Goal: Transaction & Acquisition: Purchase product/service

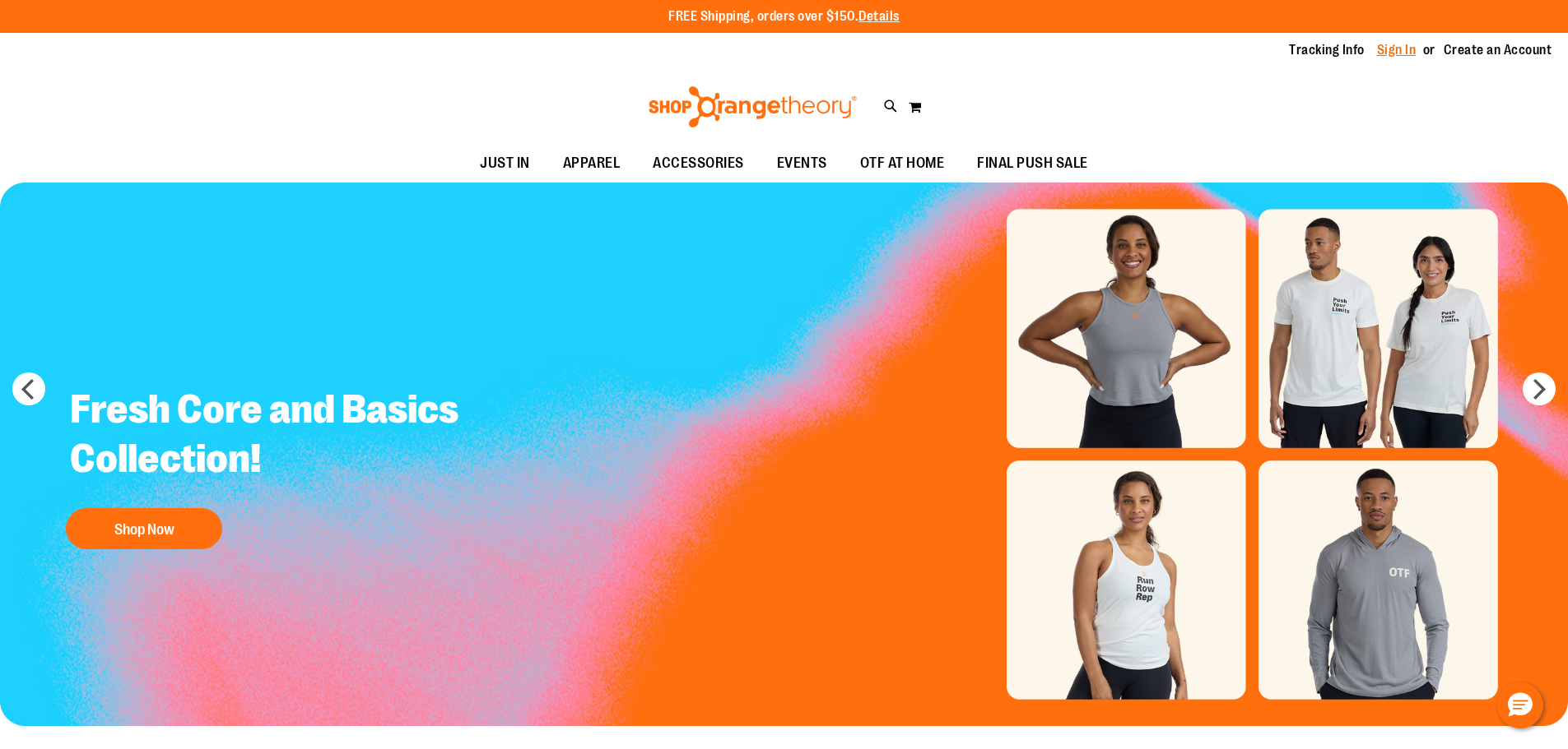
click at [1384, 46] on link "Sign In" at bounding box center [1396, 50] width 39 height 18
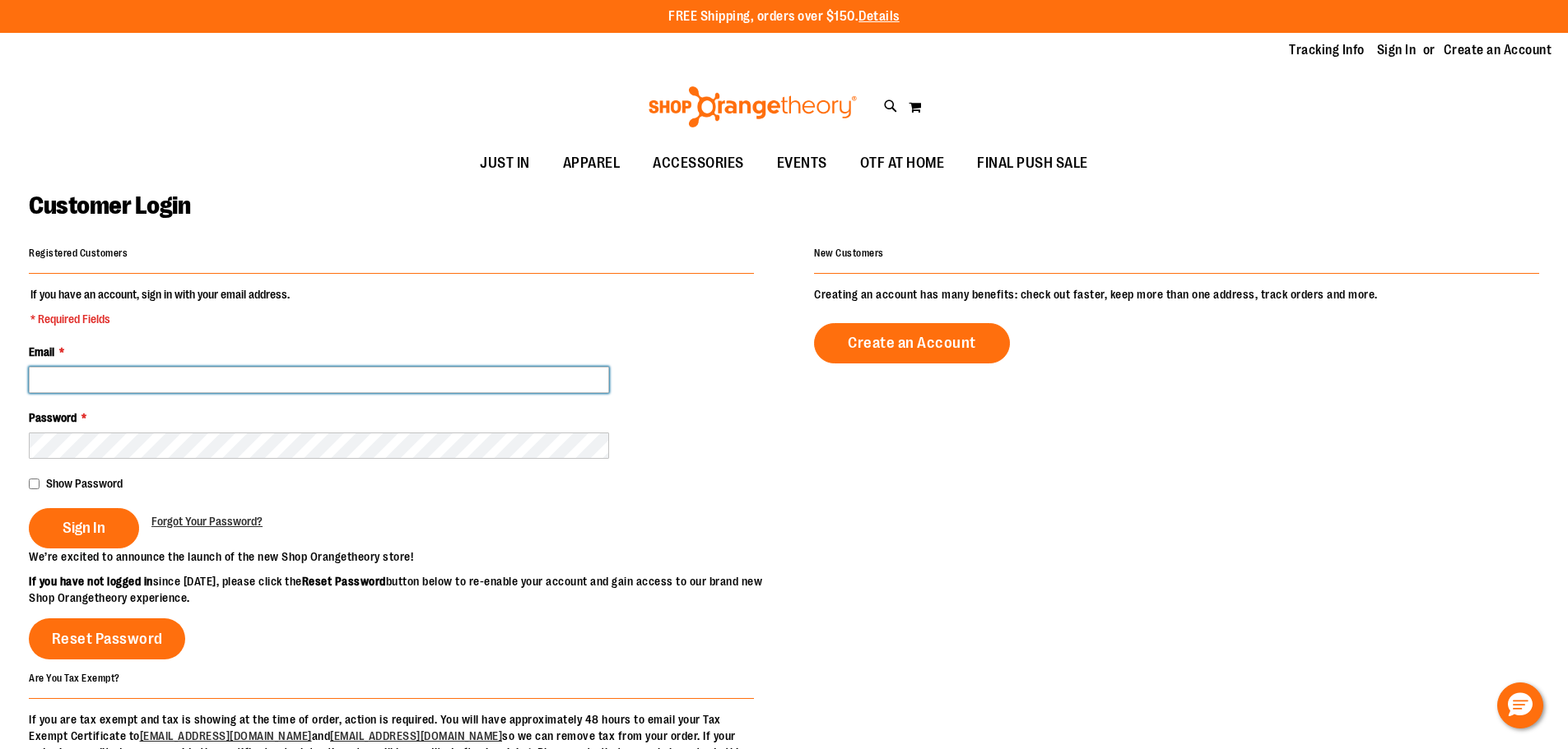
click at [94, 378] on input "Email *" at bounding box center [319, 379] width 581 height 26
type input "**********"
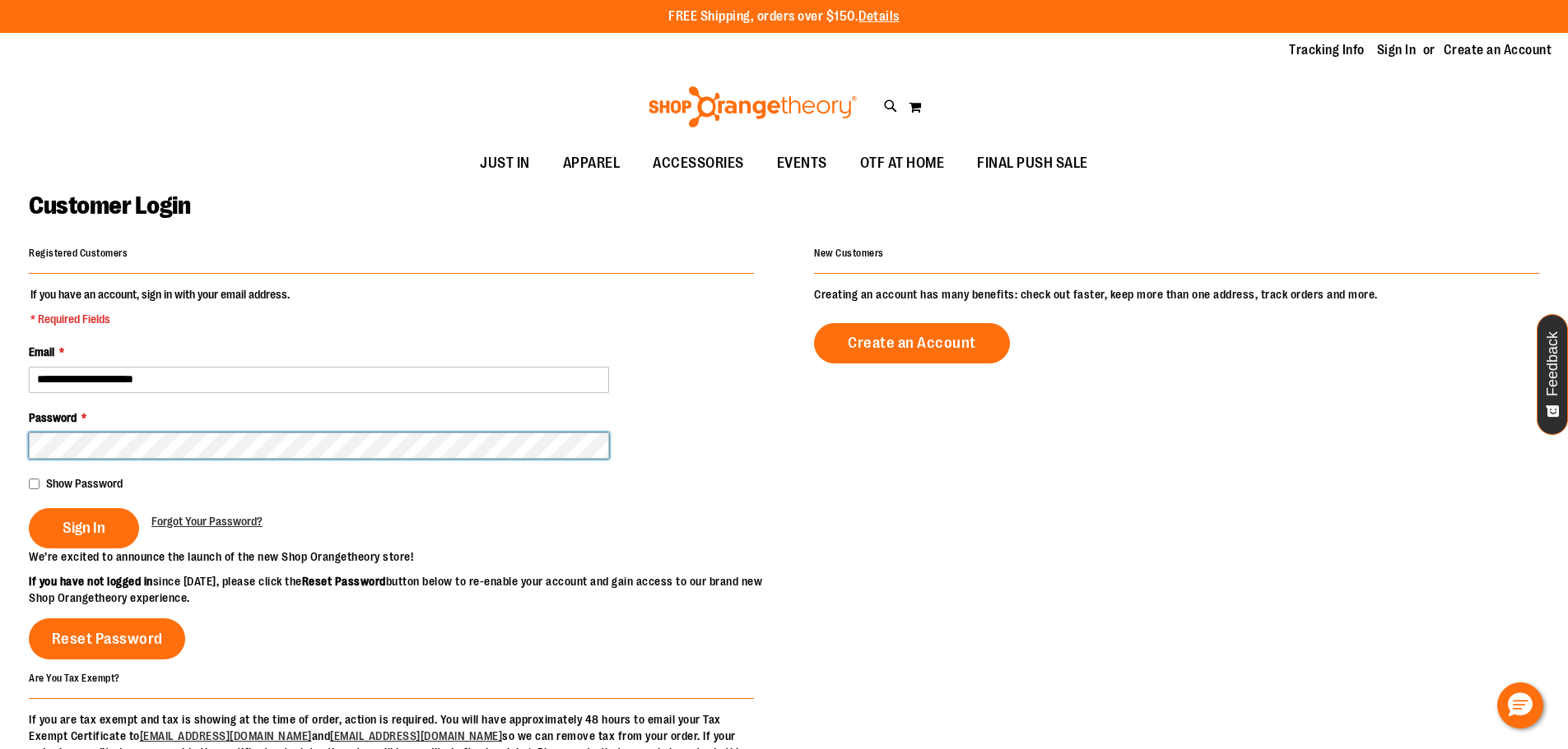
click at [29, 508] on button "Sign In" at bounding box center [83, 528] width 110 height 40
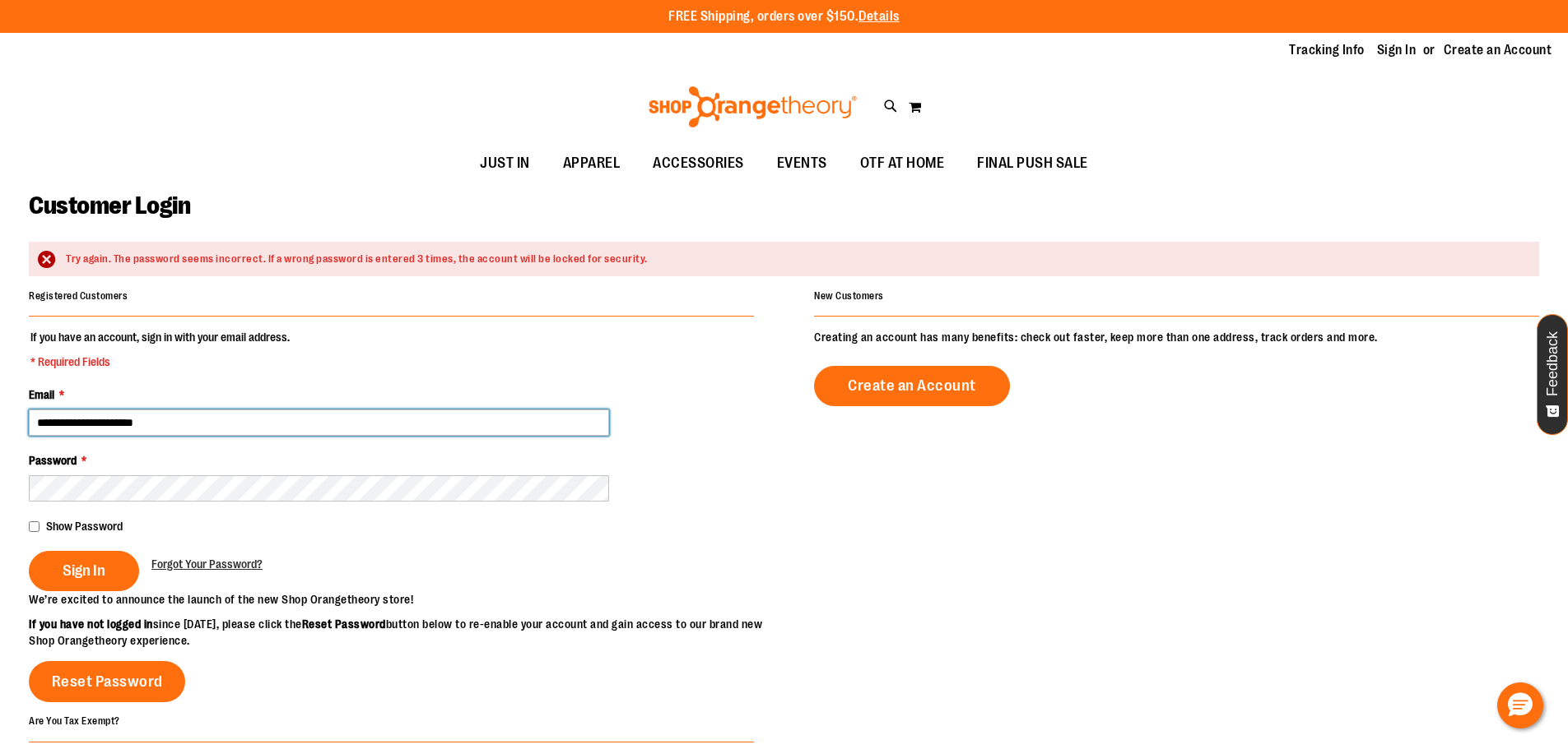
click at [202, 431] on input "**********" at bounding box center [319, 422] width 581 height 26
click at [201, 435] on input "**********" at bounding box center [319, 422] width 581 height 26
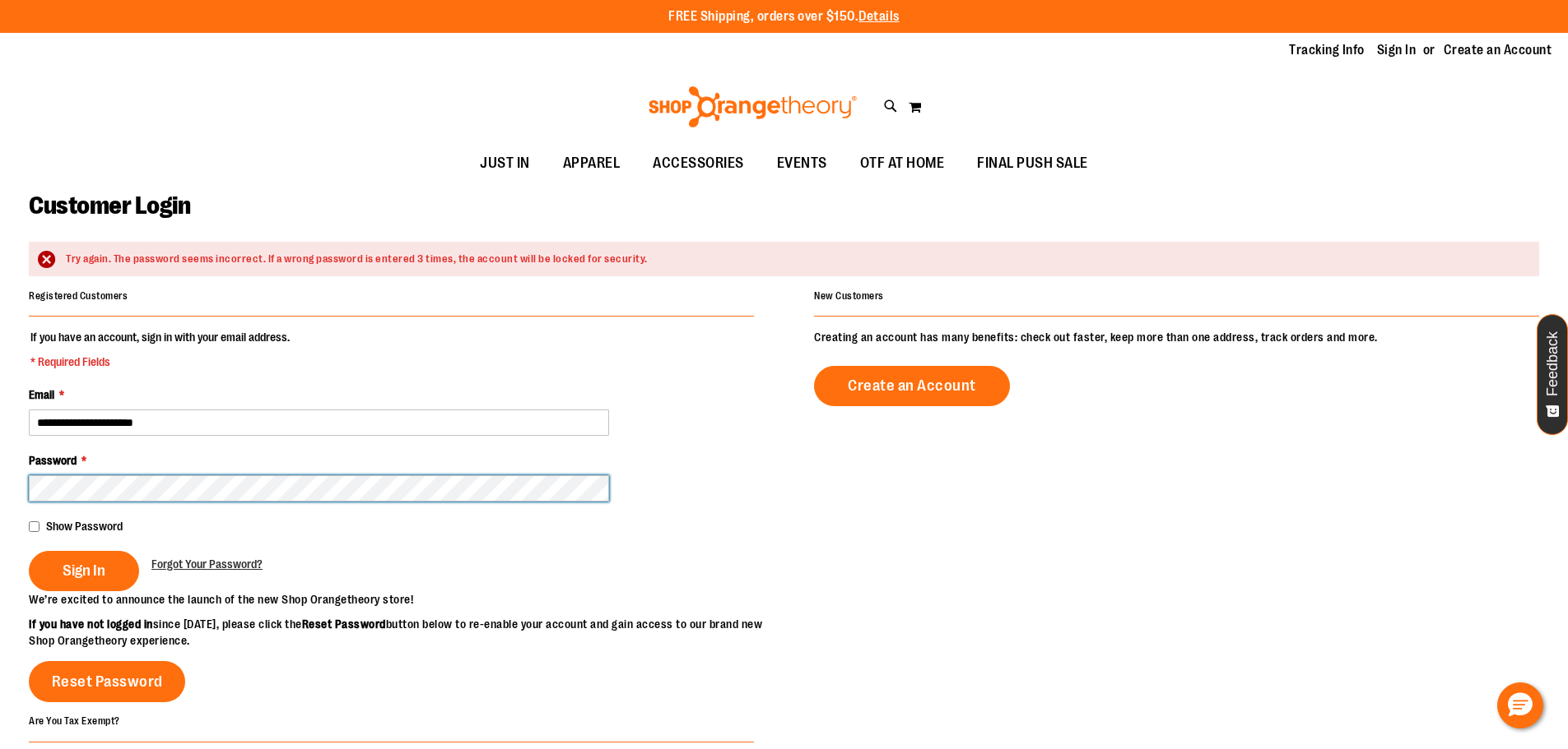
click at [29, 551] on button "Sign In" at bounding box center [83, 572] width 110 height 40
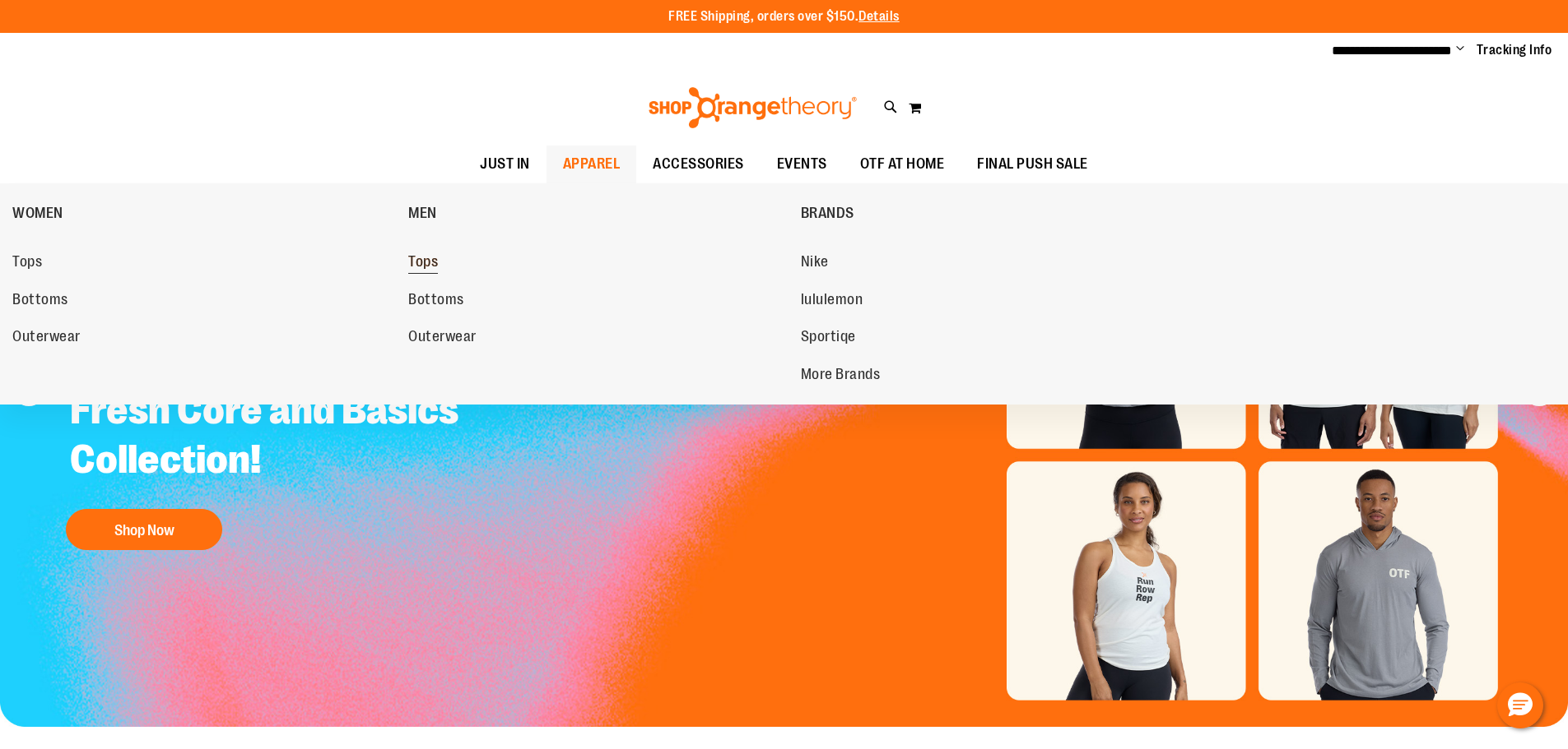
click at [414, 256] on span "Tops" at bounding box center [422, 263] width 30 height 20
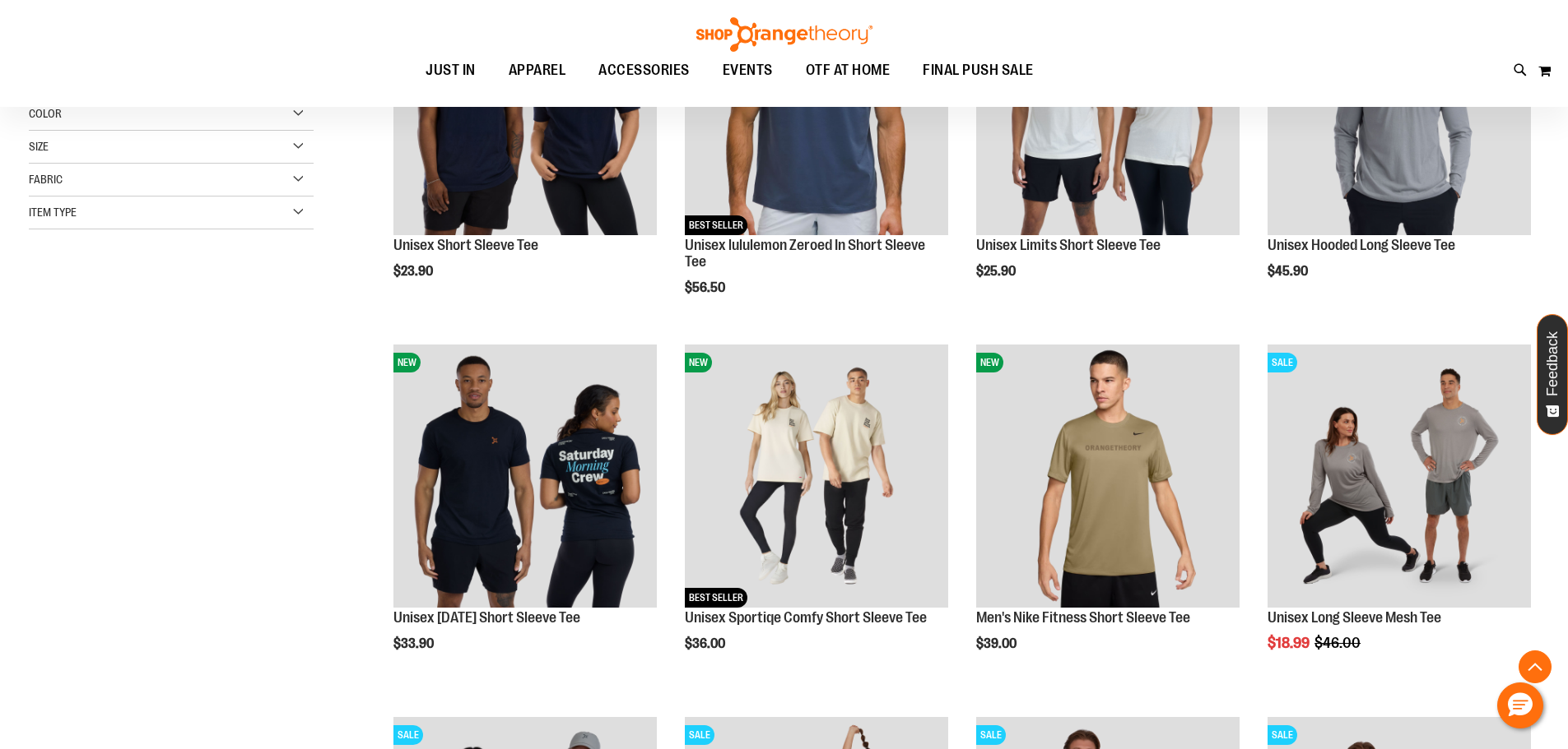
scroll to position [410, 0]
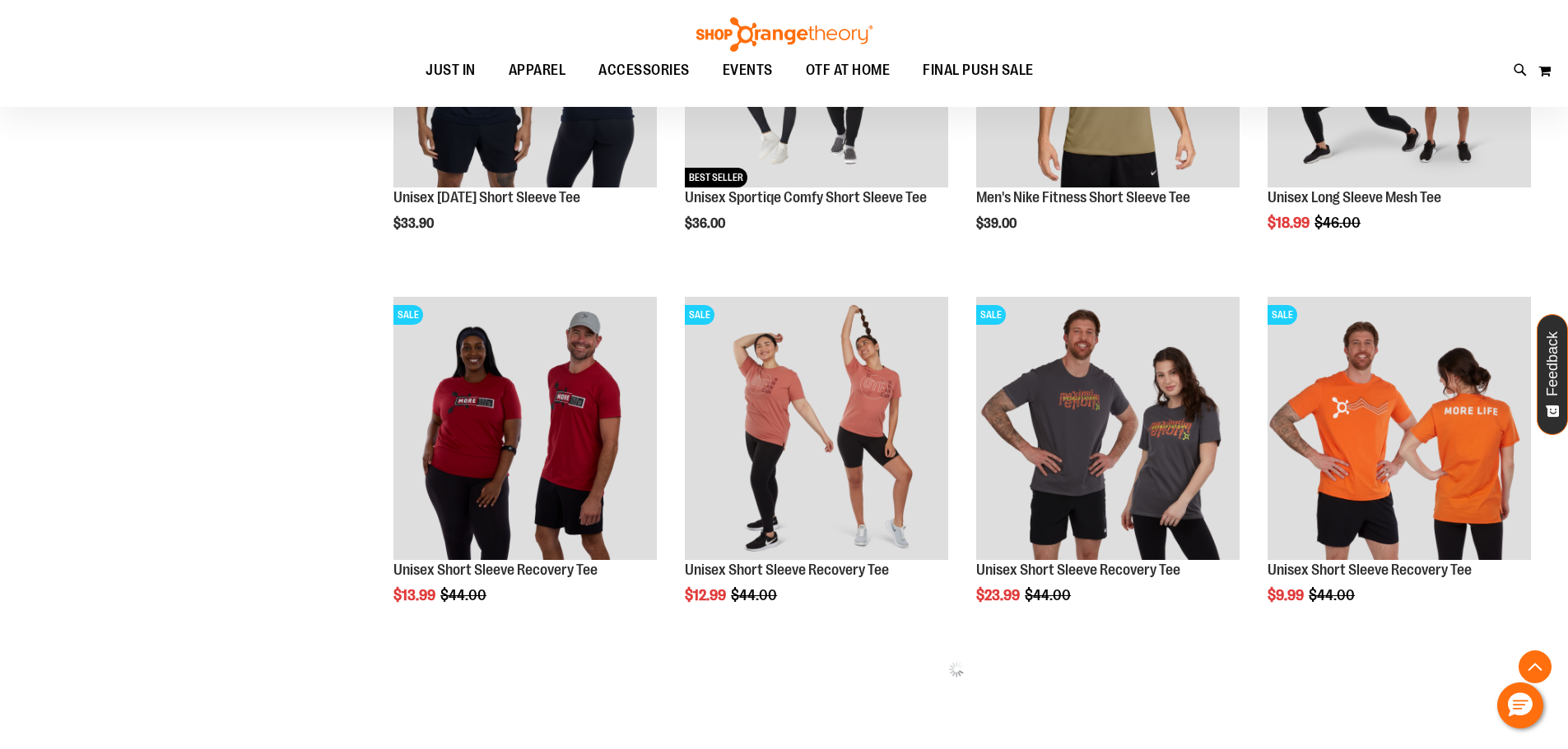
scroll to position [903, 0]
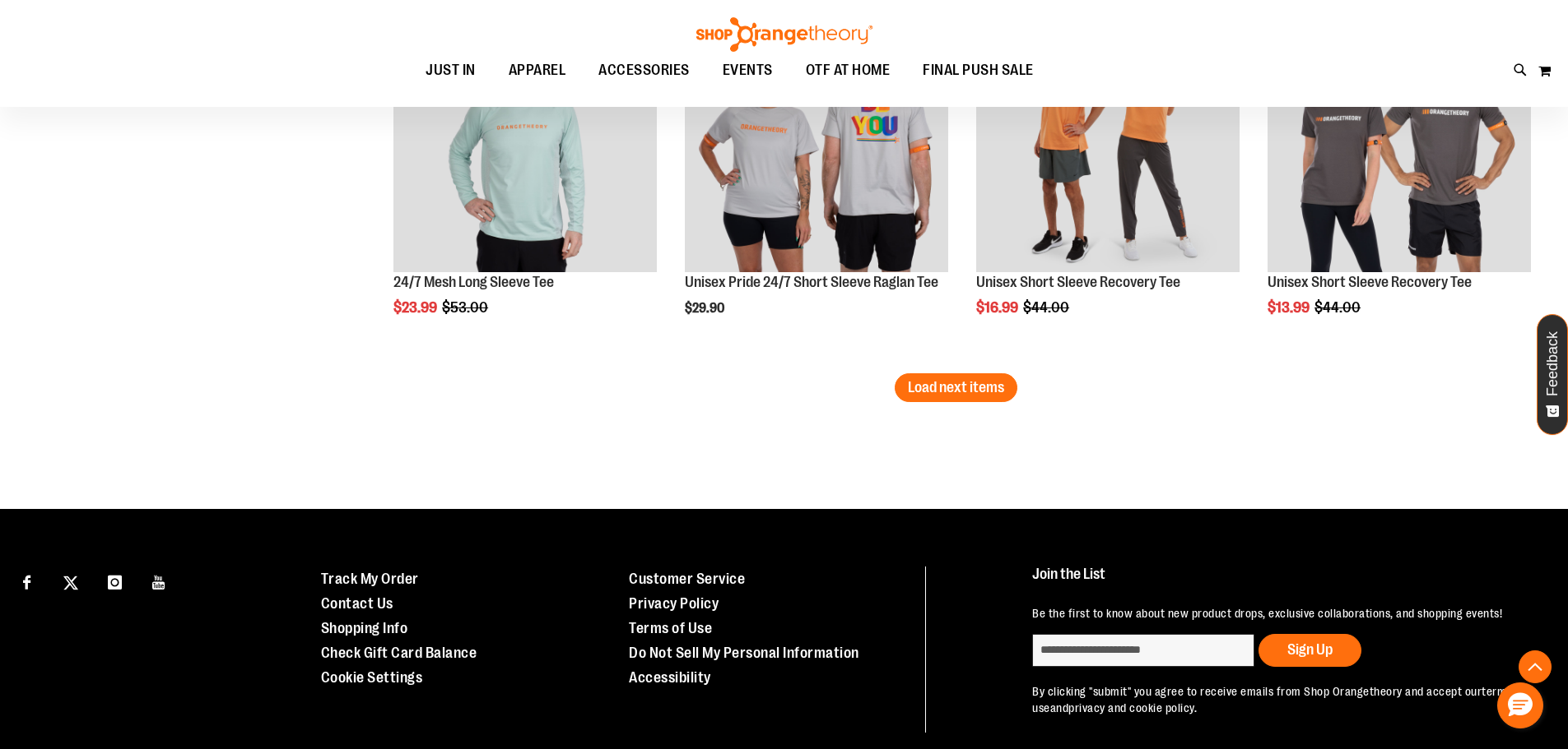
scroll to position [3329, 0]
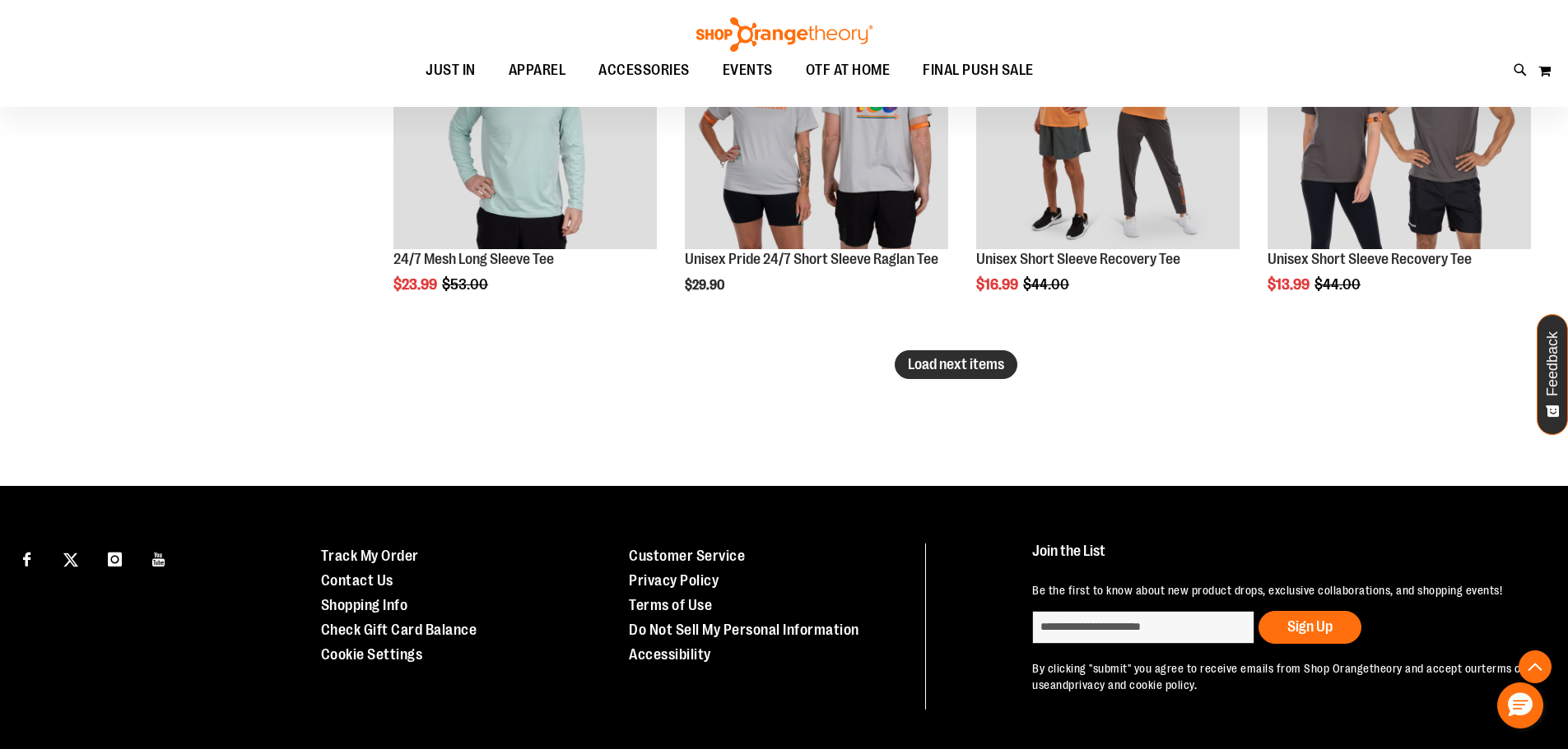
click at [987, 374] on button "Load next items" at bounding box center [956, 364] width 123 height 29
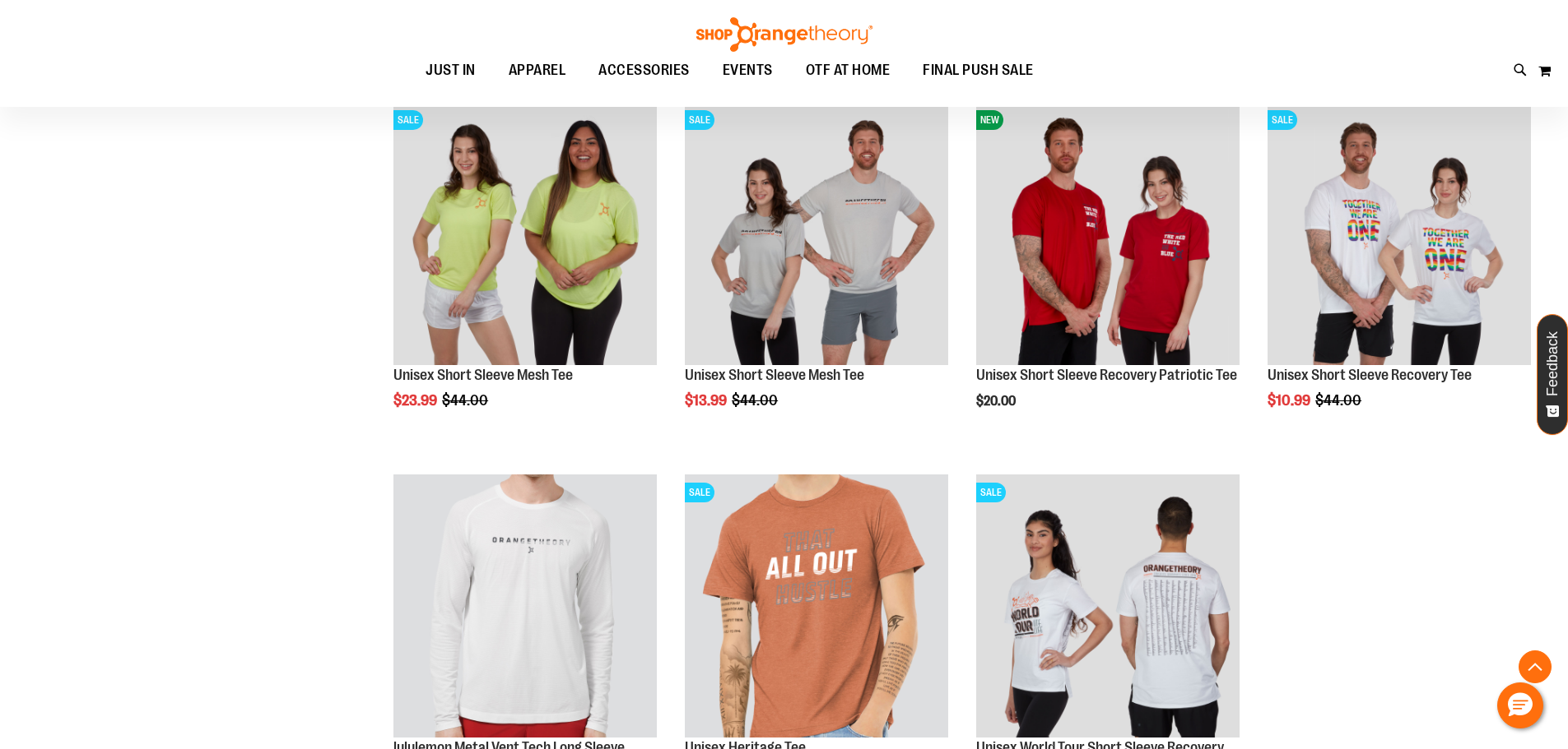
scroll to position [3987, 0]
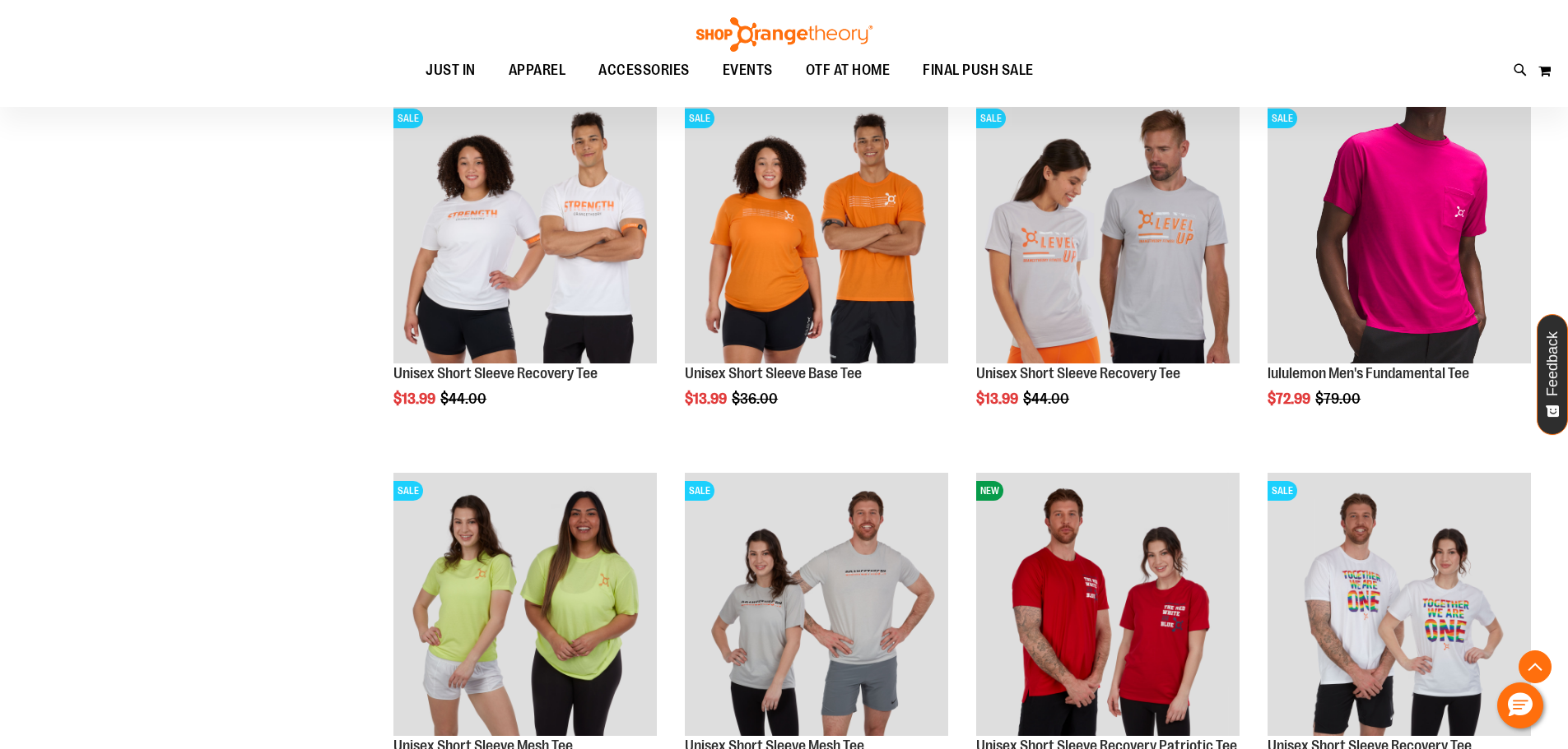
drag, startPoint x: 351, startPoint y: 408, endPoint x: 361, endPoint y: 315, distance: 93.5
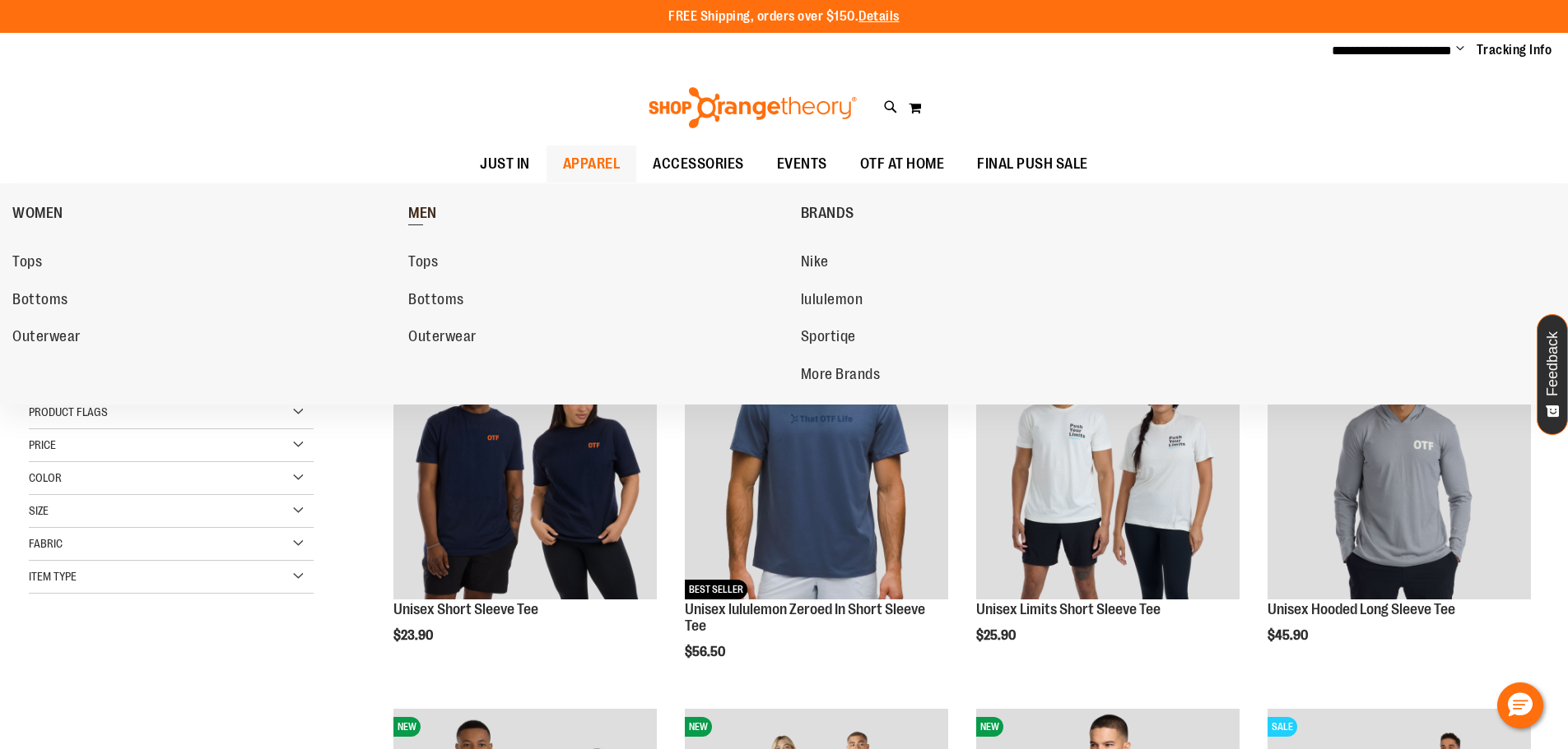
click at [428, 217] on span "MEN" at bounding box center [422, 215] width 29 height 20
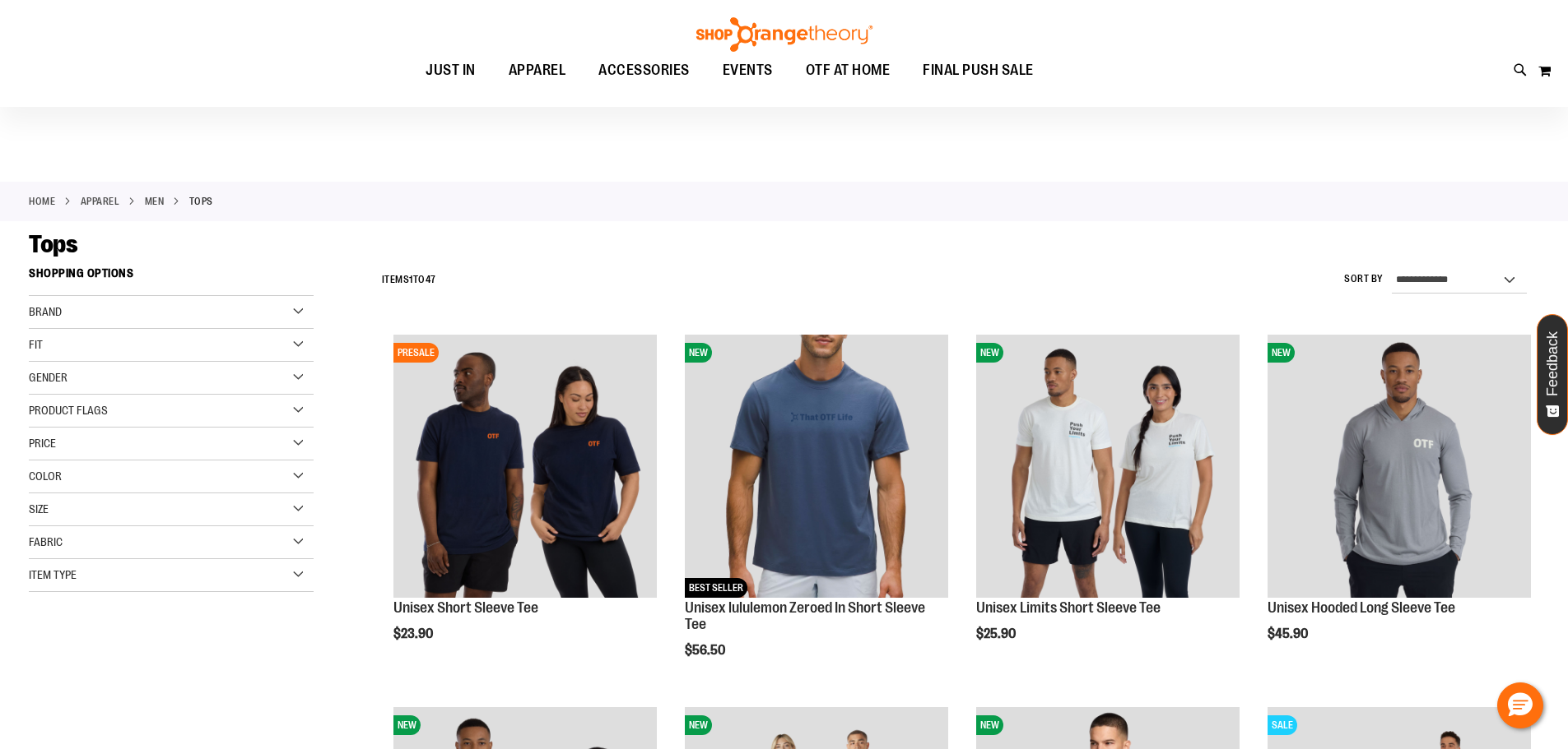
scroll to position [410, 0]
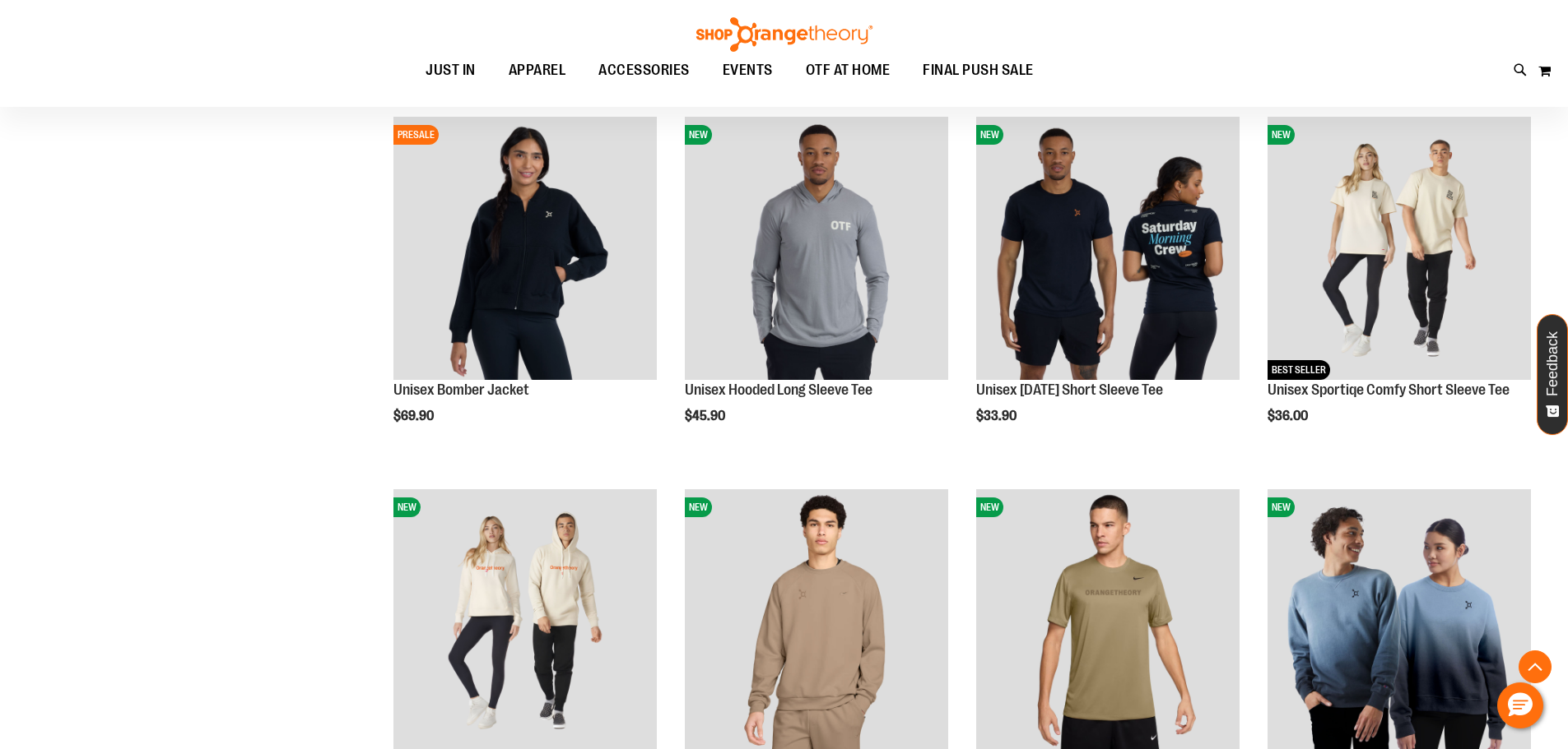
scroll to position [393, 0]
